Goal: Information Seeking & Learning: Learn about a topic

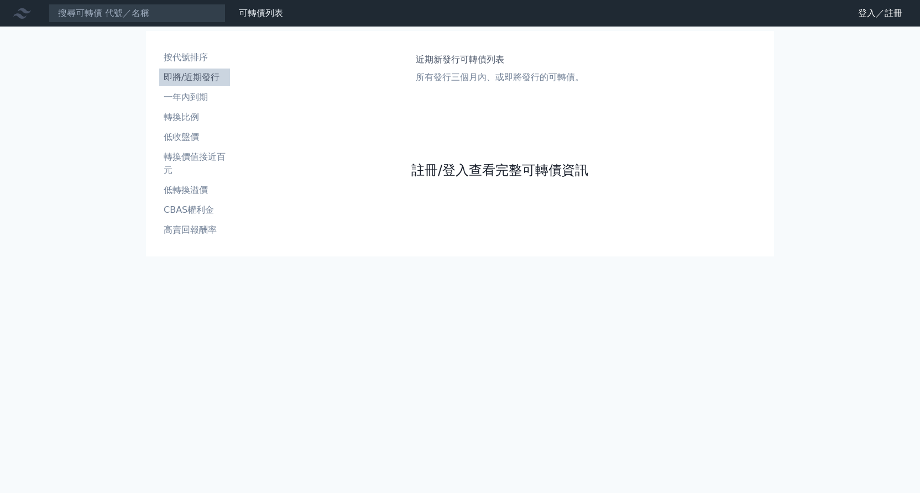
click at [469, 169] on link "註冊/登入查看完整可轉債資訊" at bounding box center [499, 170] width 177 height 18
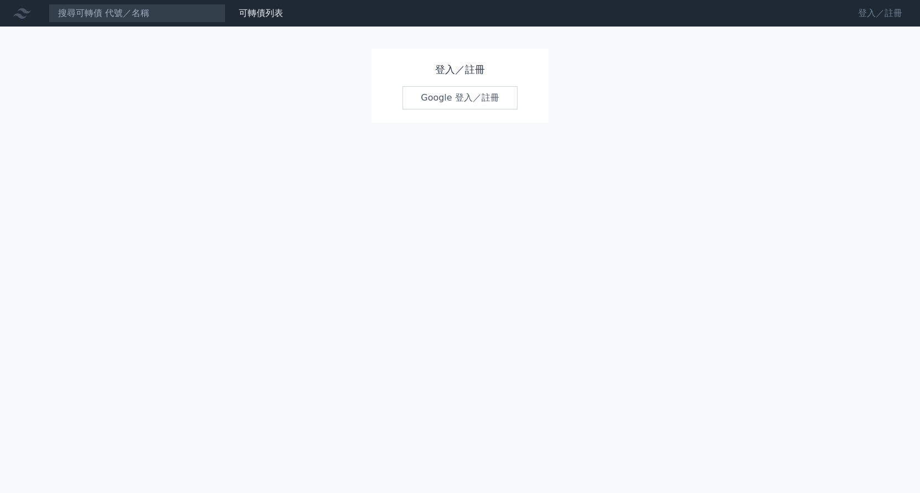
click at [889, 13] on link "登入／註冊" at bounding box center [880, 13] width 62 height 18
click at [459, 99] on link "Google 登入／註冊" at bounding box center [459, 97] width 115 height 23
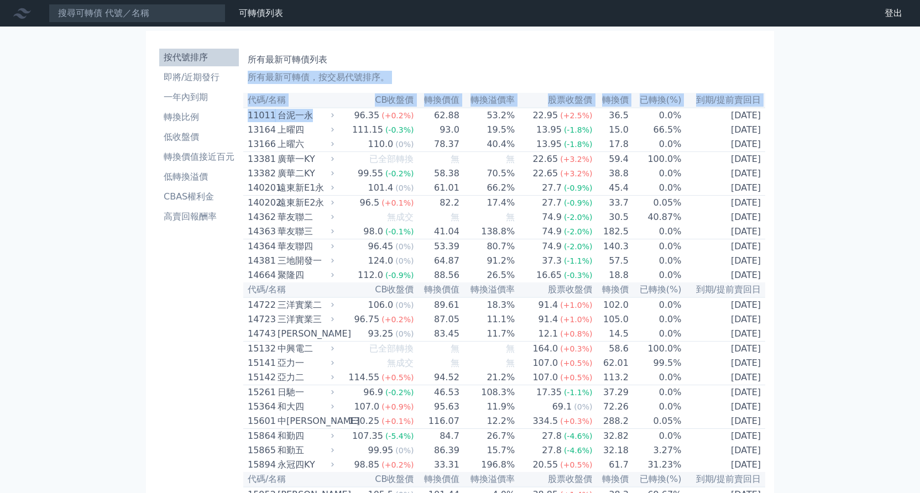
drag, startPoint x: 763, startPoint y: 471, endPoint x: 253, endPoint y: 76, distance: 645.2
copy div "所有最新可轉債，按交易代號排序。 代碼/名稱 CB收盤價 轉換價值 轉換溢價率 股票收盤價 轉換價 已轉換(%) 到期/提前賣回日 11011 台泥一永"
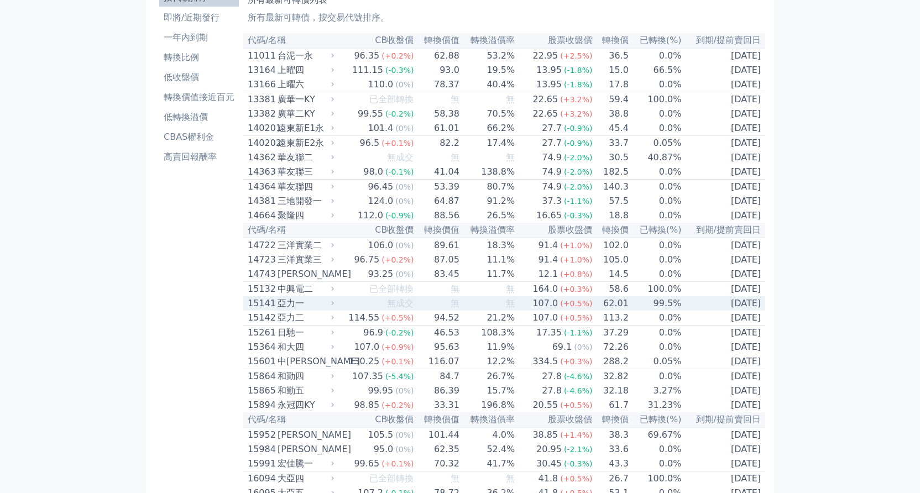
scroll to position [358, 0]
